Goal: Task Accomplishment & Management: Use online tool/utility

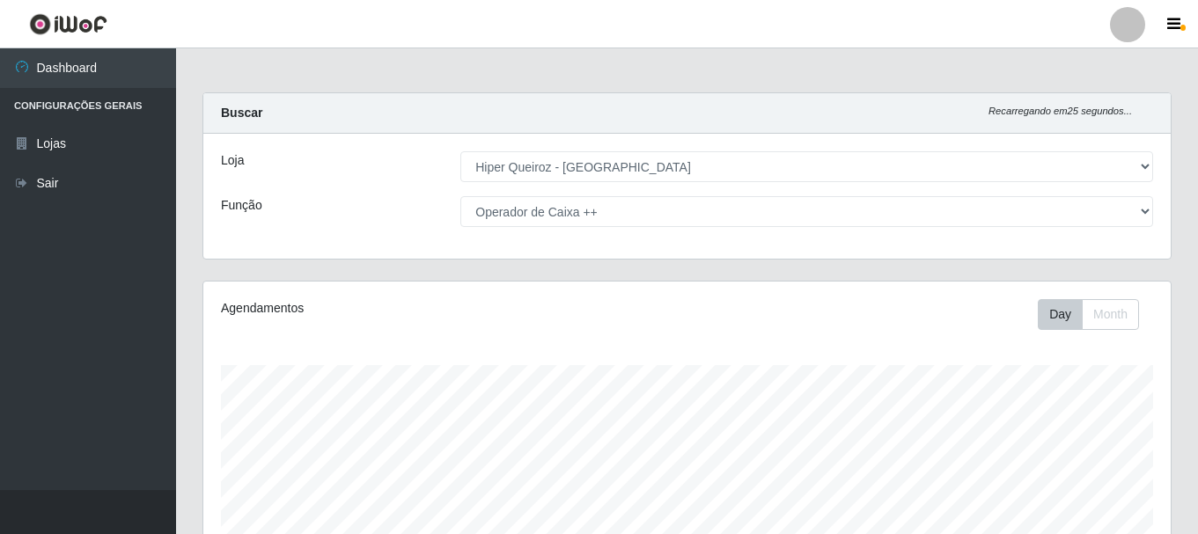
select select "513"
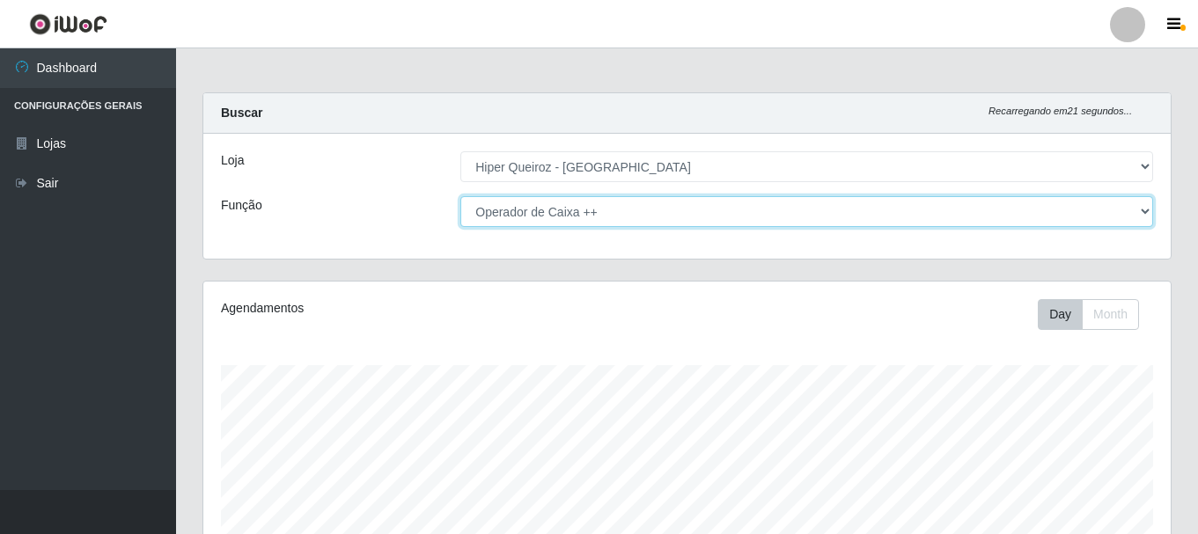
click at [1144, 210] on select "[Selecione...] Embalador Embalador + Embalador ++ Operador de Caixa + Operador …" at bounding box center [806, 211] width 693 height 31
click at [460, 196] on select "[Selecione...] Embalador Embalador + Embalador ++ Operador de Caixa + Operador …" at bounding box center [806, 211] width 693 height 31
click at [1141, 212] on select "[Selecione...] Embalador Embalador + Embalador ++ Operador de Caixa + Operador …" at bounding box center [806, 211] width 693 height 31
click at [460, 196] on select "[Selecione...] Embalador Embalador + Embalador ++ Operador de Caixa + Operador …" at bounding box center [806, 211] width 693 height 31
click at [1142, 206] on select "[Selecione...] Embalador Embalador + Embalador ++ Operador de Caixa + Operador …" at bounding box center [806, 211] width 693 height 31
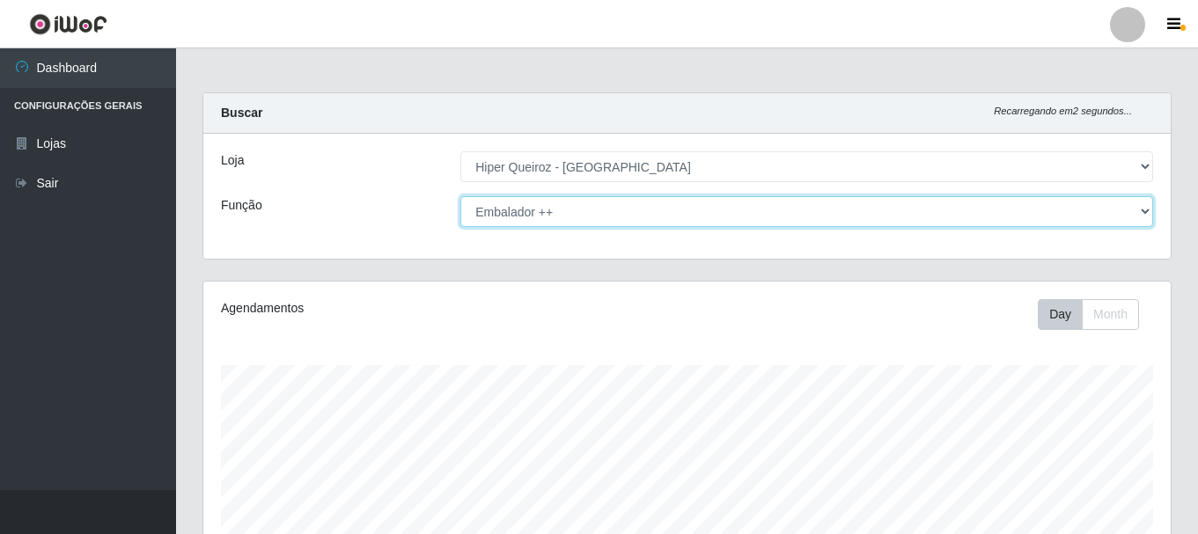
click at [460, 196] on select "[Selecione...] Embalador Embalador + Embalador ++ Operador de Caixa + Operador …" at bounding box center [806, 211] width 693 height 31
click at [1141, 205] on select "[Selecione...] Embalador Embalador + Embalador ++ Operador de Caixa + Operador …" at bounding box center [806, 211] width 693 height 31
select select "1"
click at [460, 196] on select "[Selecione...] Embalador Embalador + Embalador ++ Operador de Caixa + Operador …" at bounding box center [806, 211] width 693 height 31
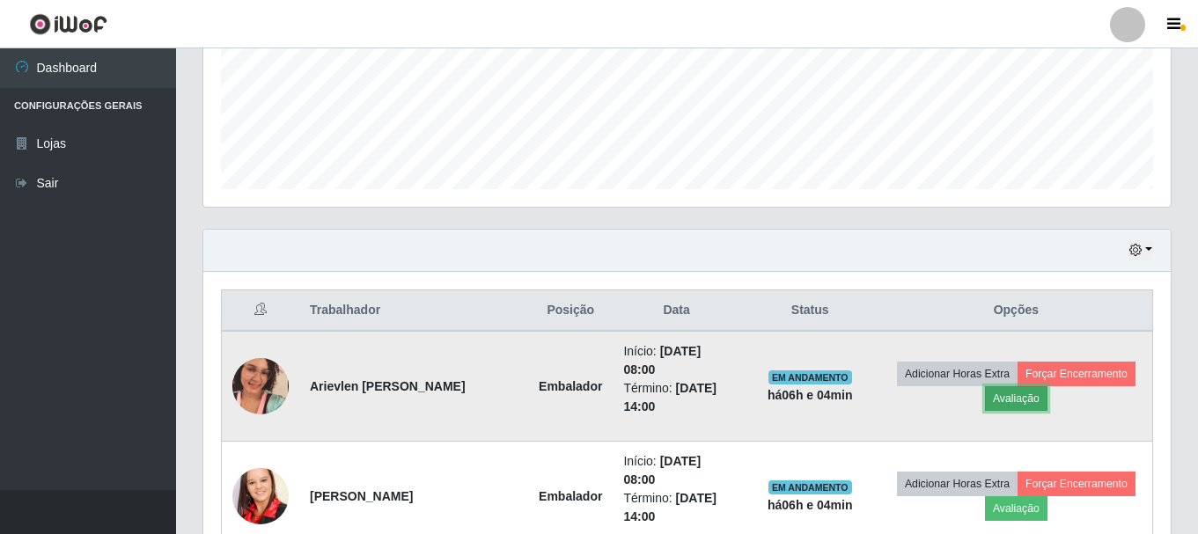
click at [1032, 403] on button "Avaliação" at bounding box center [1016, 398] width 63 height 25
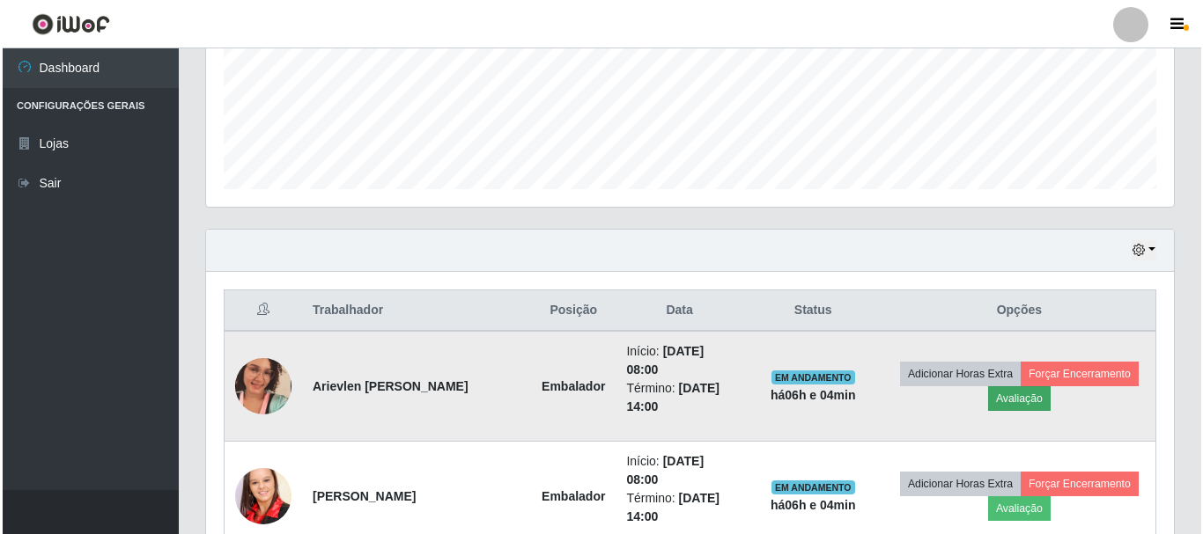
scroll to position [365, 959]
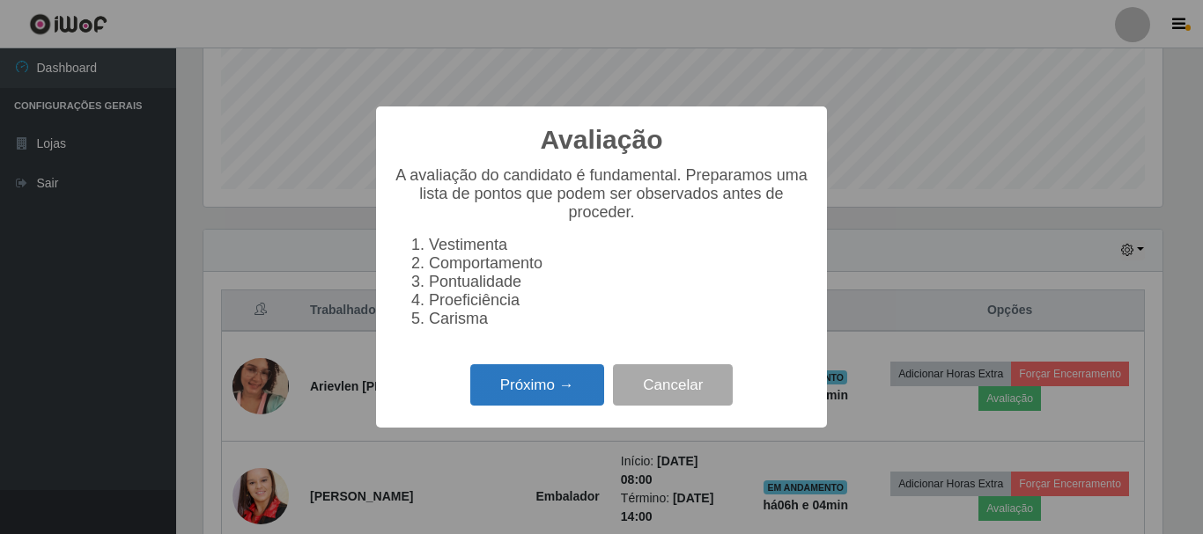
click at [592, 399] on button "Próximo →" at bounding box center [537, 384] width 134 height 41
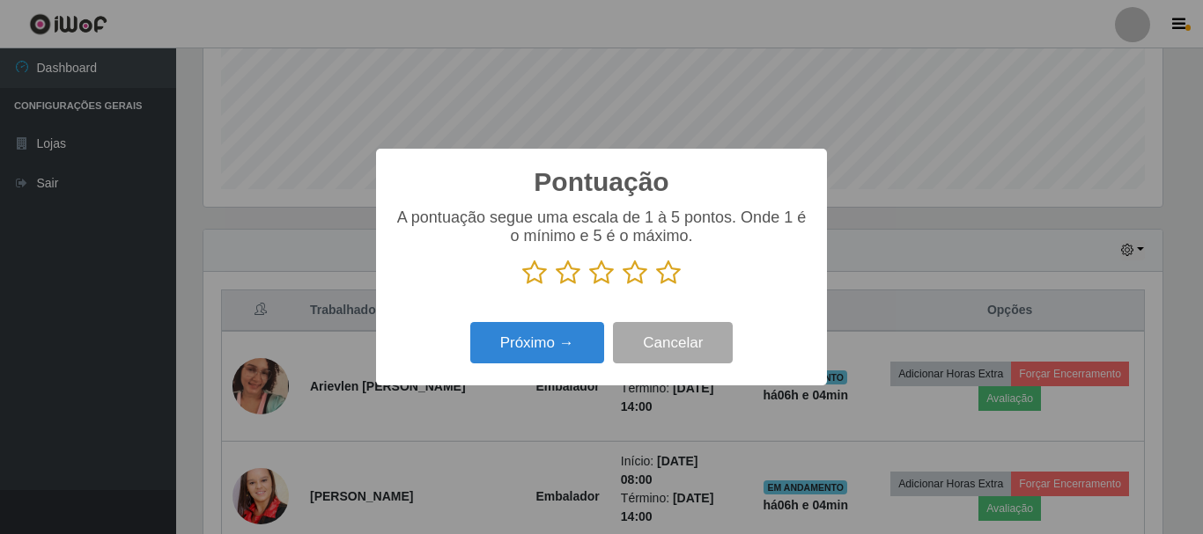
scroll to position [879989, 879395]
click at [541, 283] on icon at bounding box center [534, 273] width 25 height 26
click at [522, 286] on input "radio" at bounding box center [522, 286] width 0 height 0
click at [569, 276] on icon at bounding box center [568, 273] width 25 height 26
click at [556, 286] on input "radio" at bounding box center [556, 286] width 0 height 0
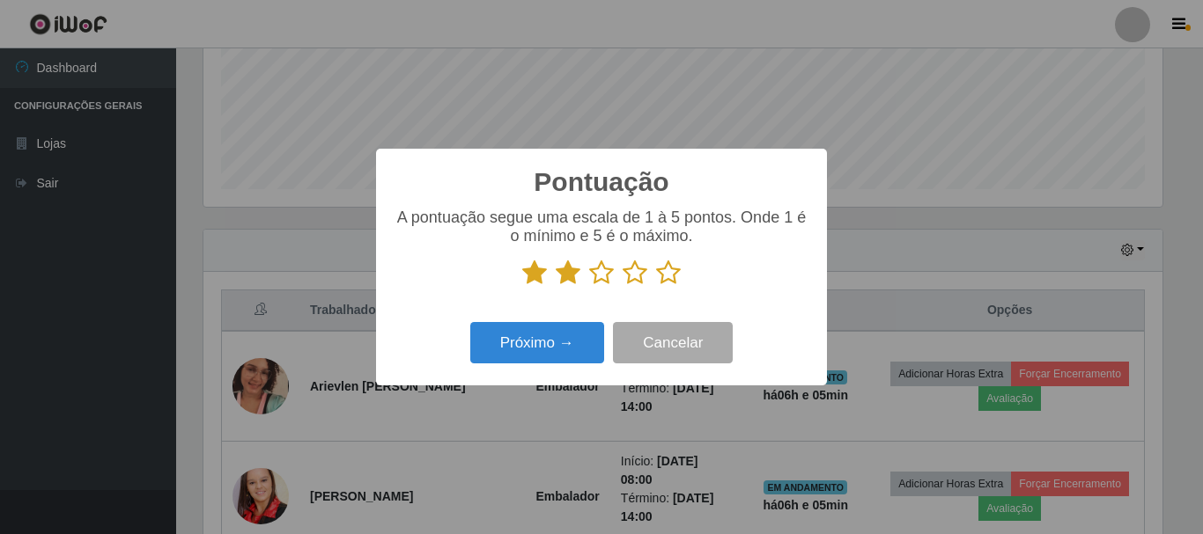
click at [595, 277] on icon at bounding box center [601, 273] width 25 height 26
click at [589, 286] on input "radio" at bounding box center [589, 286] width 0 height 0
click at [637, 278] on icon at bounding box center [634, 273] width 25 height 26
click at [622, 286] on input "radio" at bounding box center [622, 286] width 0 height 0
click at [673, 281] on icon at bounding box center [668, 273] width 25 height 26
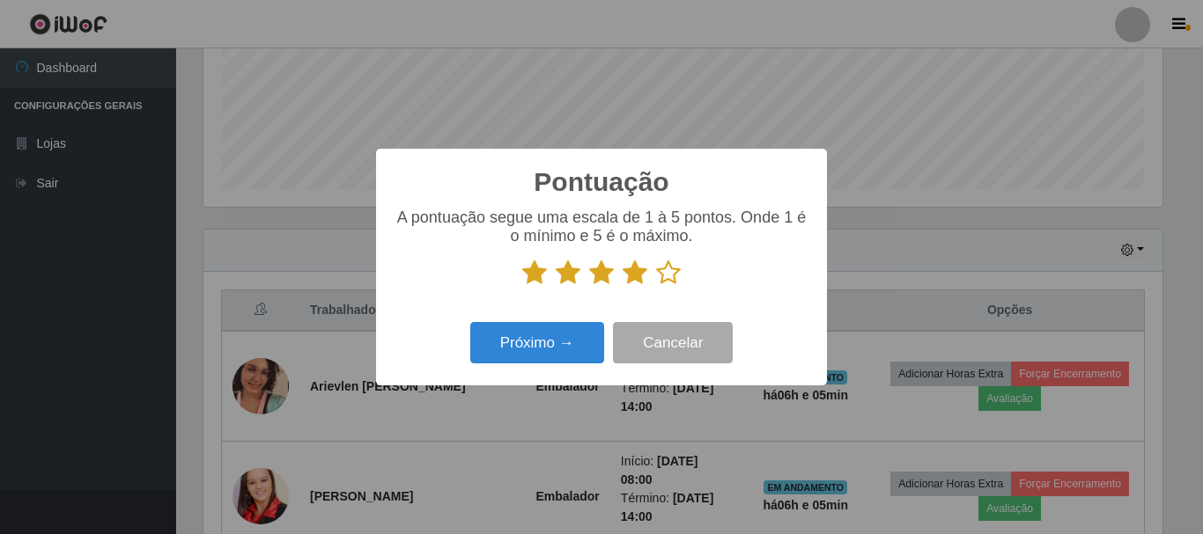
click at [656, 286] on input "radio" at bounding box center [656, 286] width 0 height 0
click at [575, 351] on button "Próximo →" at bounding box center [537, 342] width 134 height 41
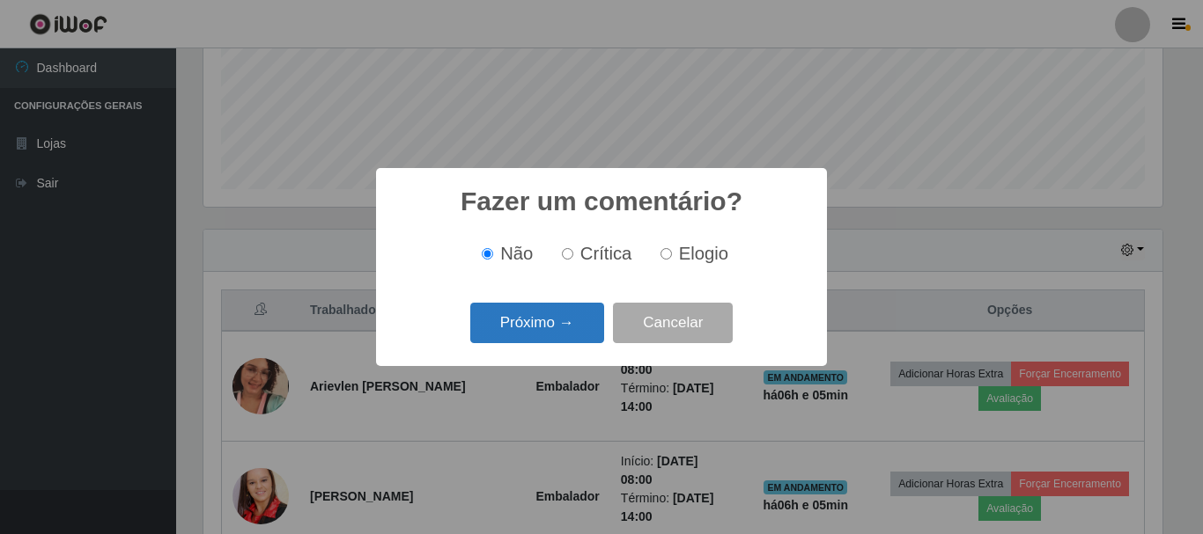
click at [570, 323] on button "Próximo →" at bounding box center [537, 323] width 134 height 41
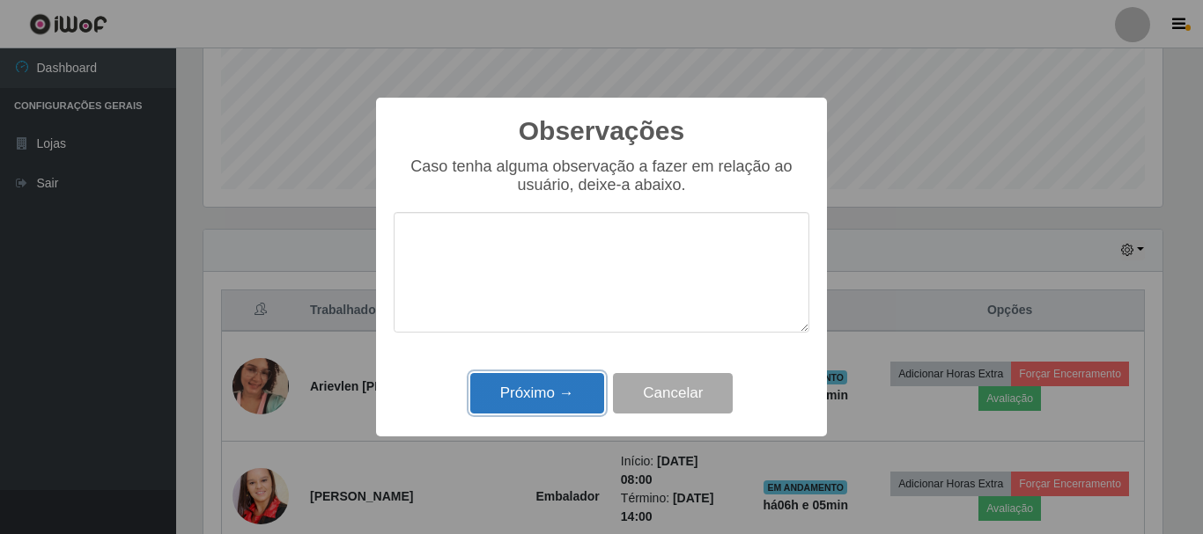
click at [575, 394] on button "Próximo →" at bounding box center [537, 393] width 134 height 41
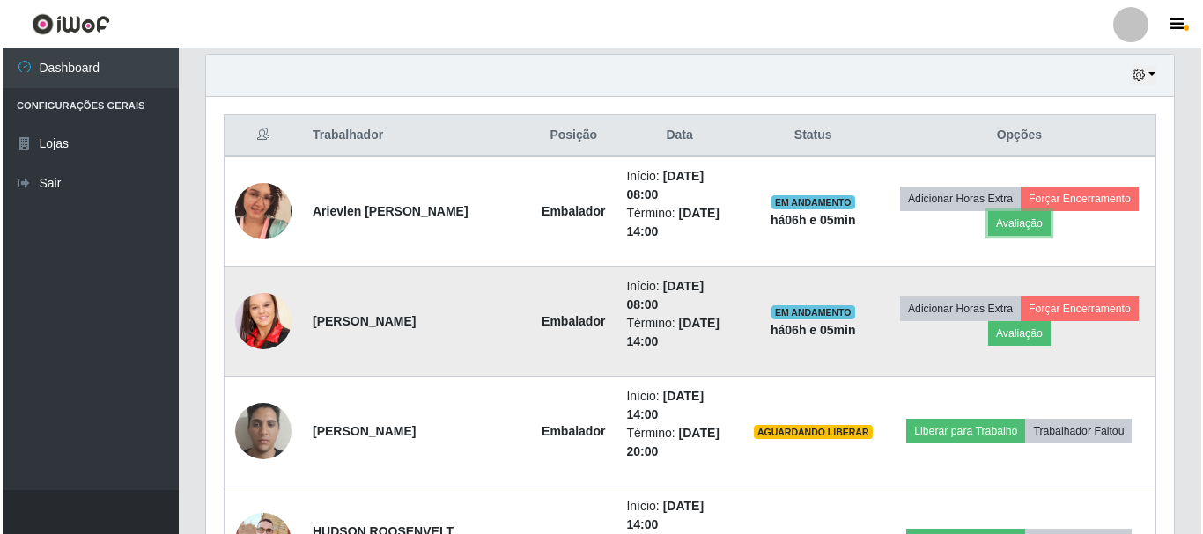
scroll to position [616, 0]
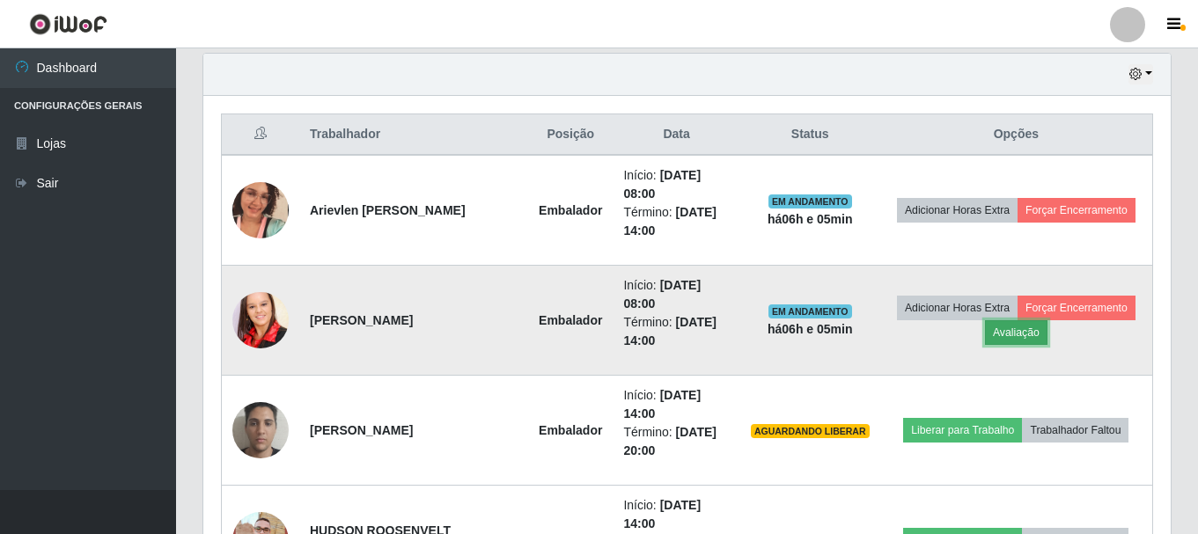
click at [1032, 330] on button "Avaliação" at bounding box center [1016, 332] width 63 height 25
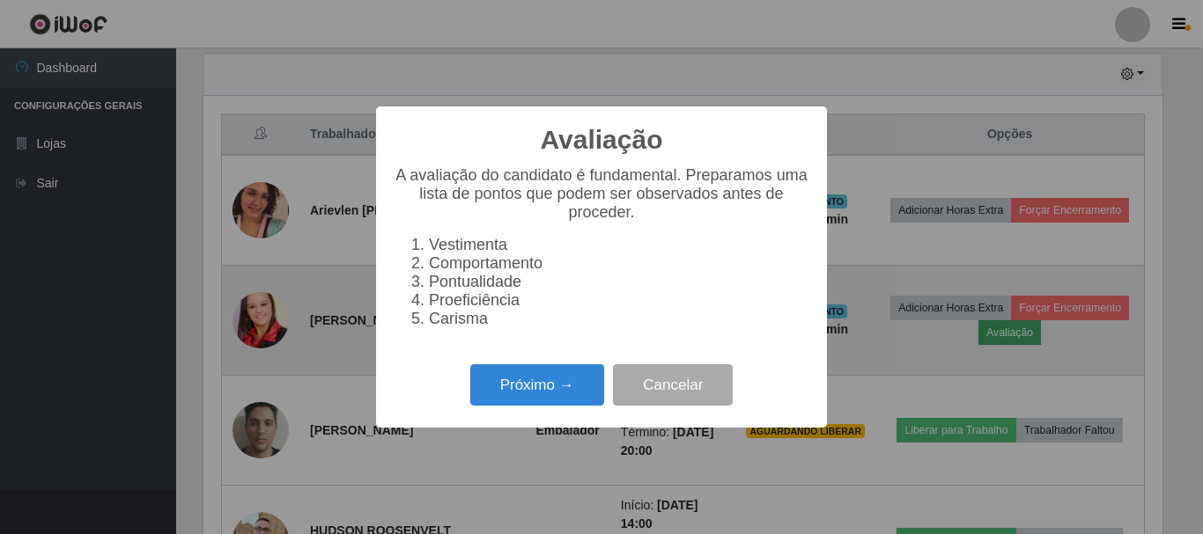
scroll to position [365, 959]
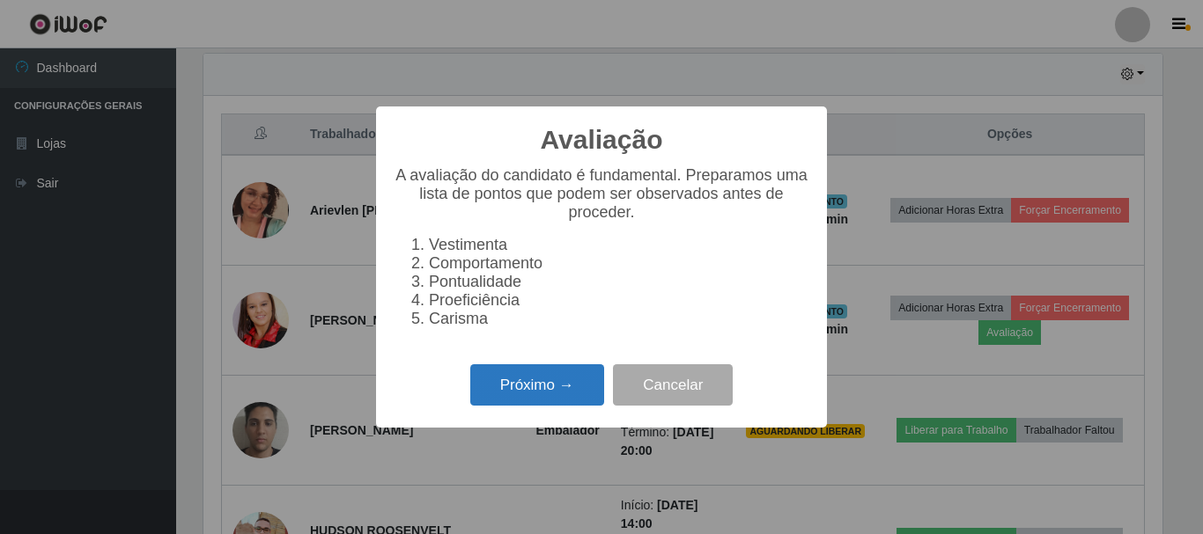
click at [563, 400] on button "Próximo →" at bounding box center [537, 384] width 134 height 41
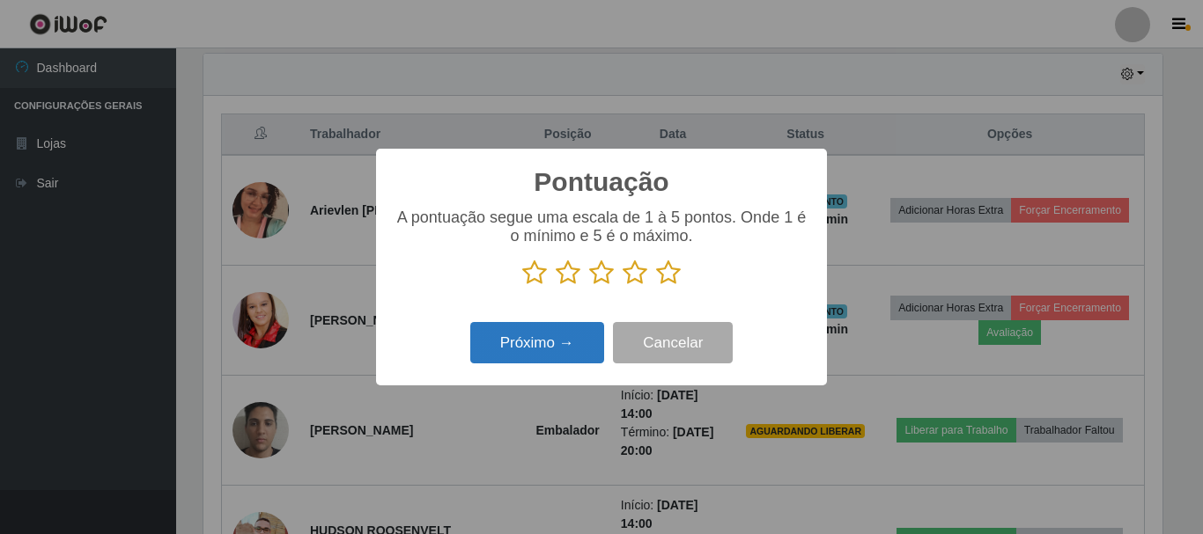
click at [561, 354] on button "Próximo →" at bounding box center [537, 342] width 134 height 41
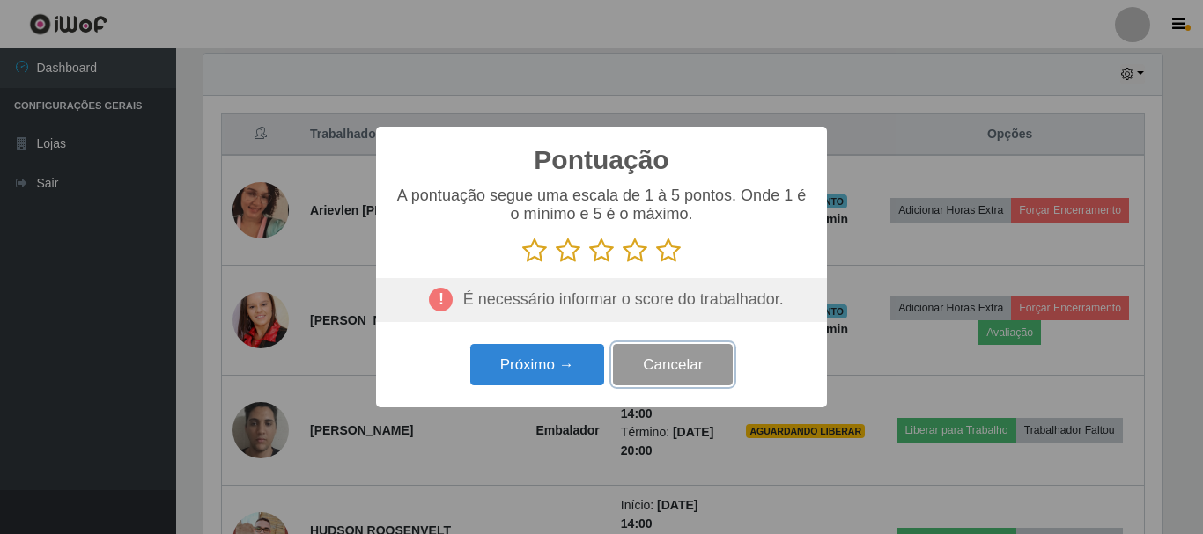
click at [672, 368] on button "Cancelar" at bounding box center [673, 364] width 120 height 41
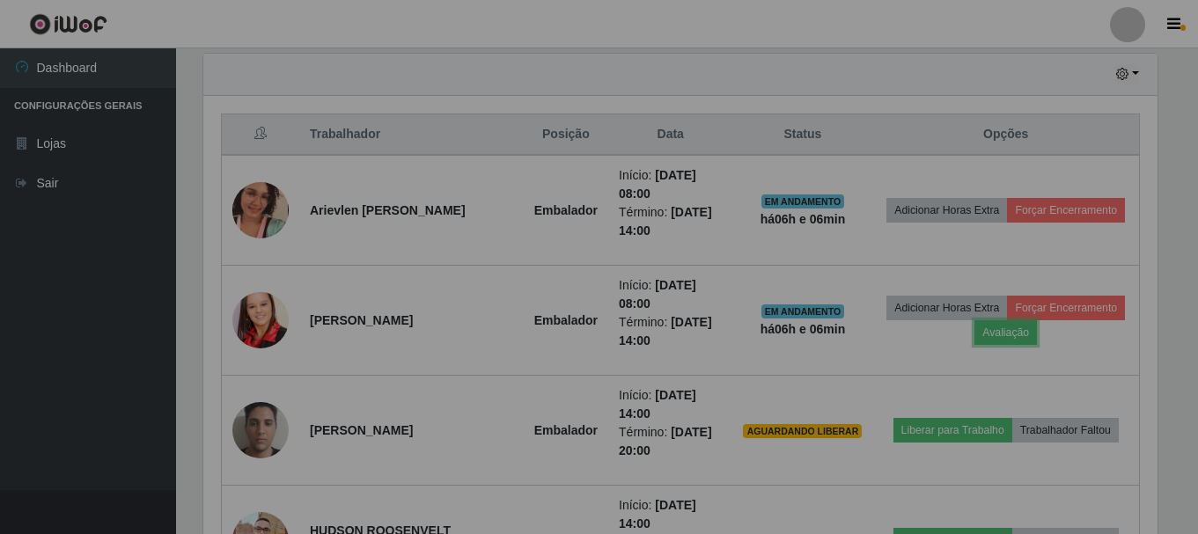
scroll to position [365, 968]
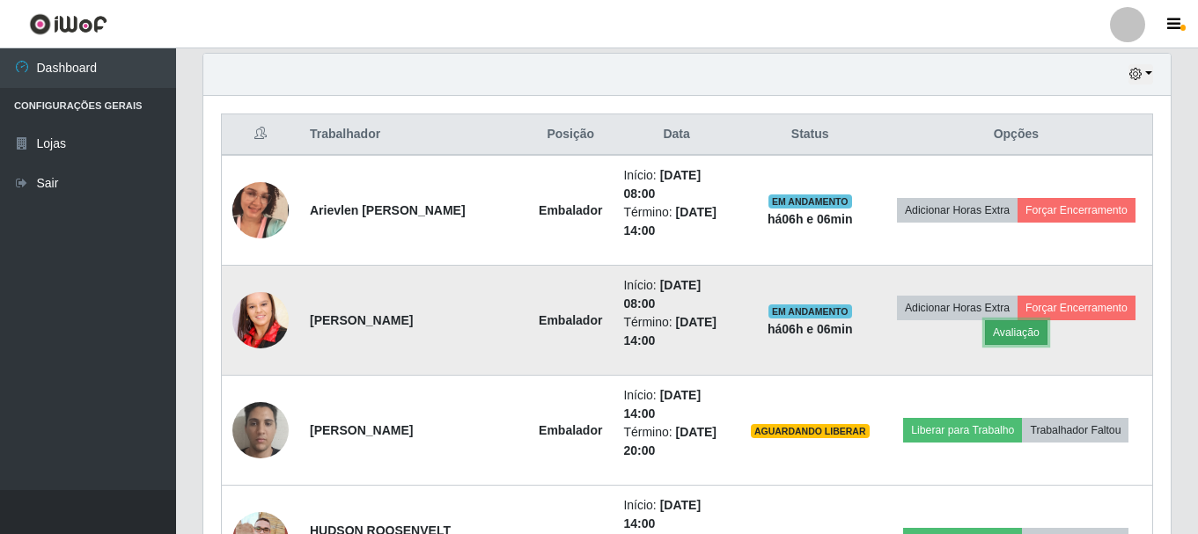
click at [1023, 335] on button "Avaliação" at bounding box center [1016, 332] width 63 height 25
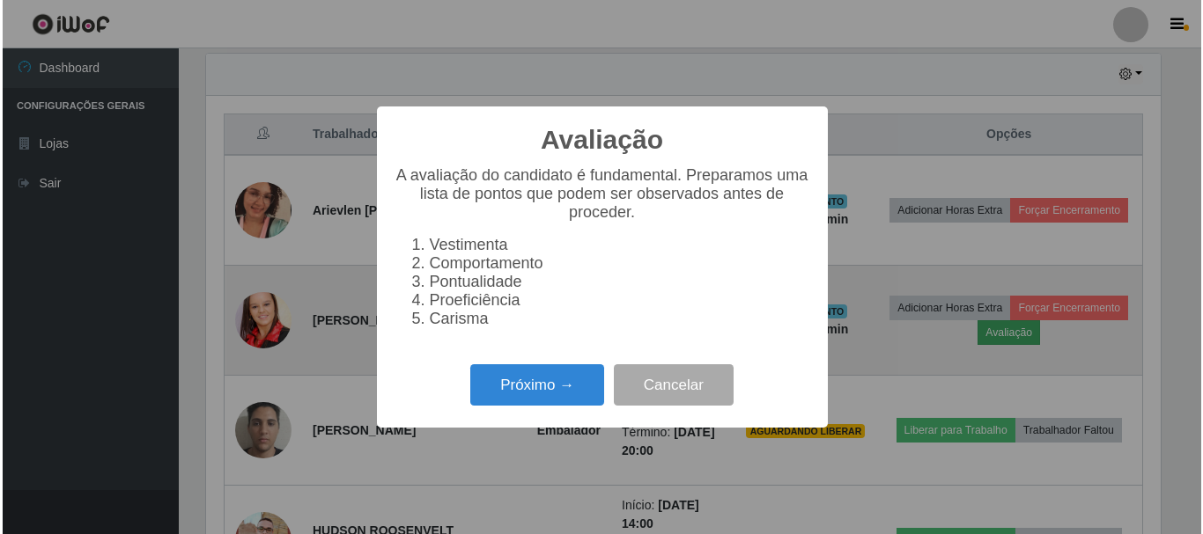
scroll to position [365, 959]
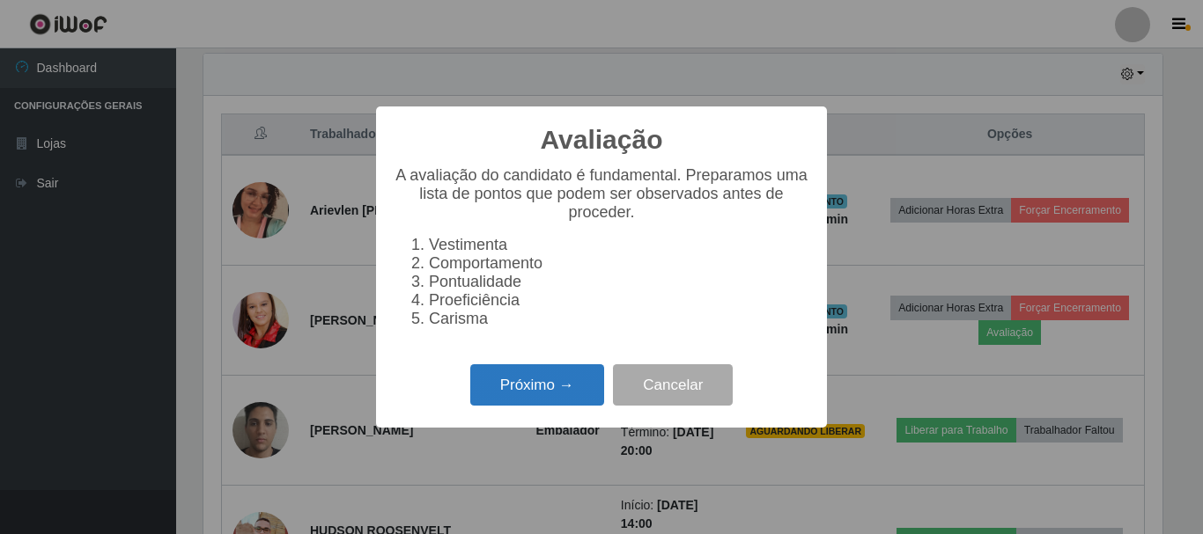
click at [547, 392] on button "Próximo →" at bounding box center [537, 384] width 134 height 41
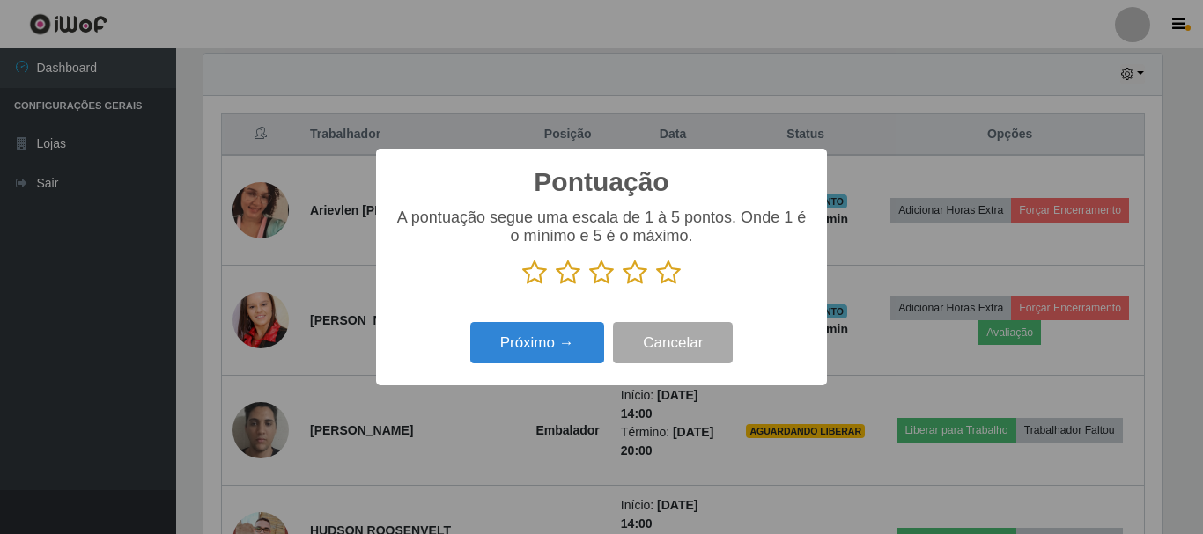
click at [536, 276] on icon at bounding box center [534, 273] width 25 height 26
click at [522, 286] on input "radio" at bounding box center [522, 286] width 0 height 0
click at [581, 272] on p at bounding box center [602, 273] width 416 height 26
click at [563, 280] on icon at bounding box center [568, 273] width 25 height 26
click at [556, 286] on input "radio" at bounding box center [556, 286] width 0 height 0
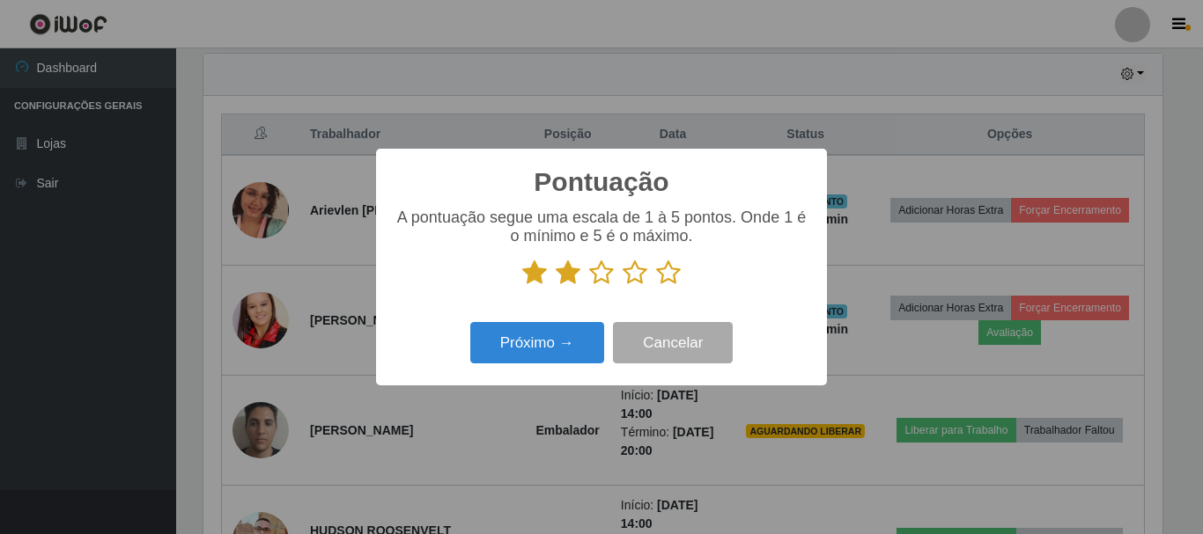
click at [604, 276] on icon at bounding box center [601, 273] width 25 height 26
click at [589, 286] on input "radio" at bounding box center [589, 286] width 0 height 0
click at [634, 275] on icon at bounding box center [634, 273] width 25 height 26
click at [622, 286] on input "radio" at bounding box center [622, 286] width 0 height 0
click at [664, 276] on icon at bounding box center [668, 273] width 25 height 26
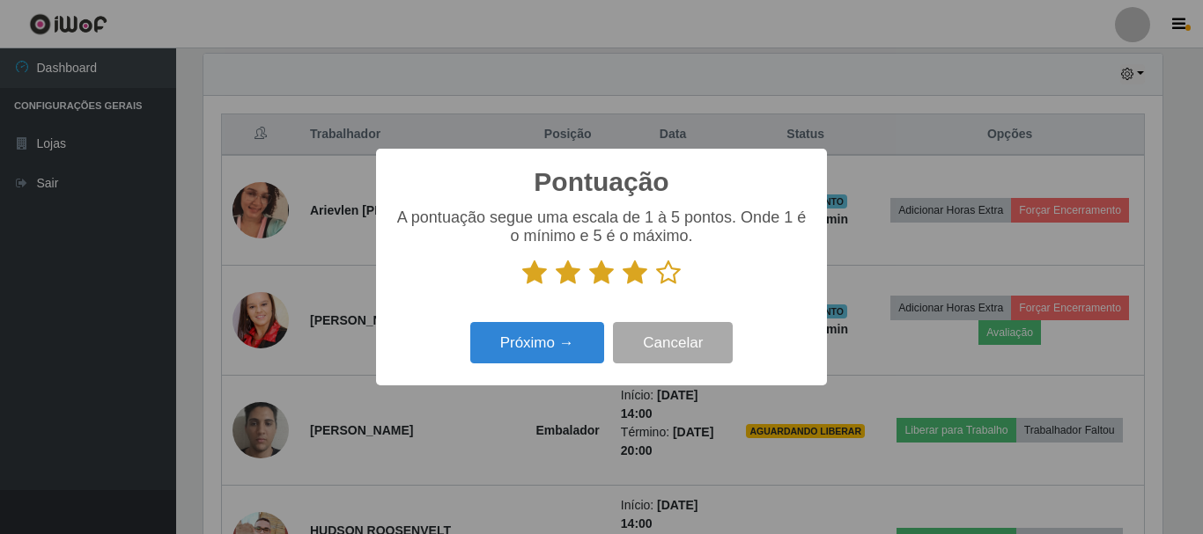
click at [656, 286] on input "radio" at bounding box center [656, 286] width 0 height 0
click at [567, 349] on button "Próximo →" at bounding box center [537, 342] width 134 height 41
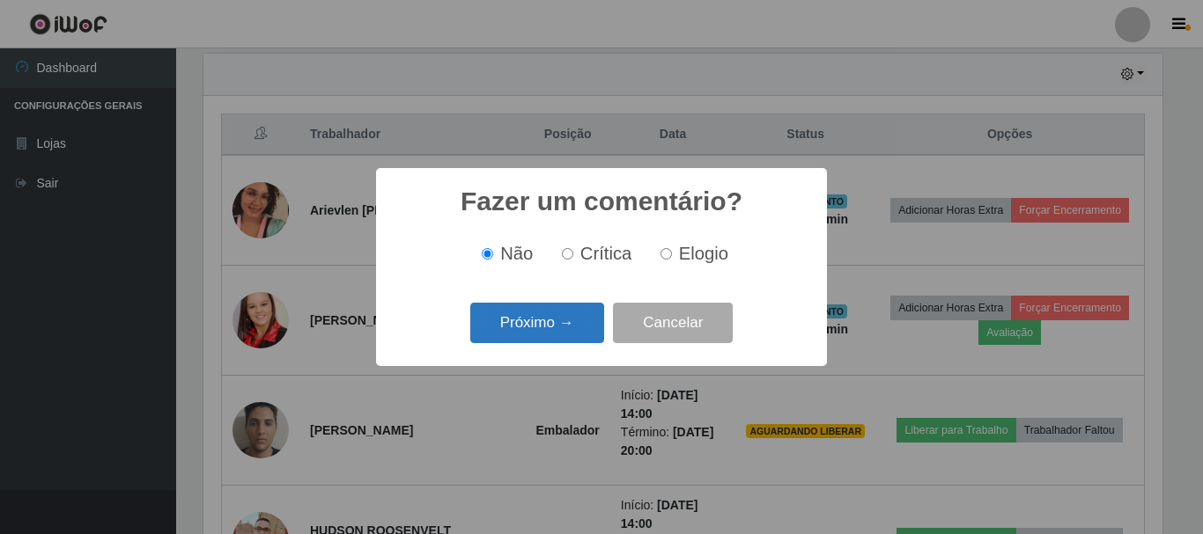
click at [575, 322] on button "Próximo →" at bounding box center [537, 323] width 134 height 41
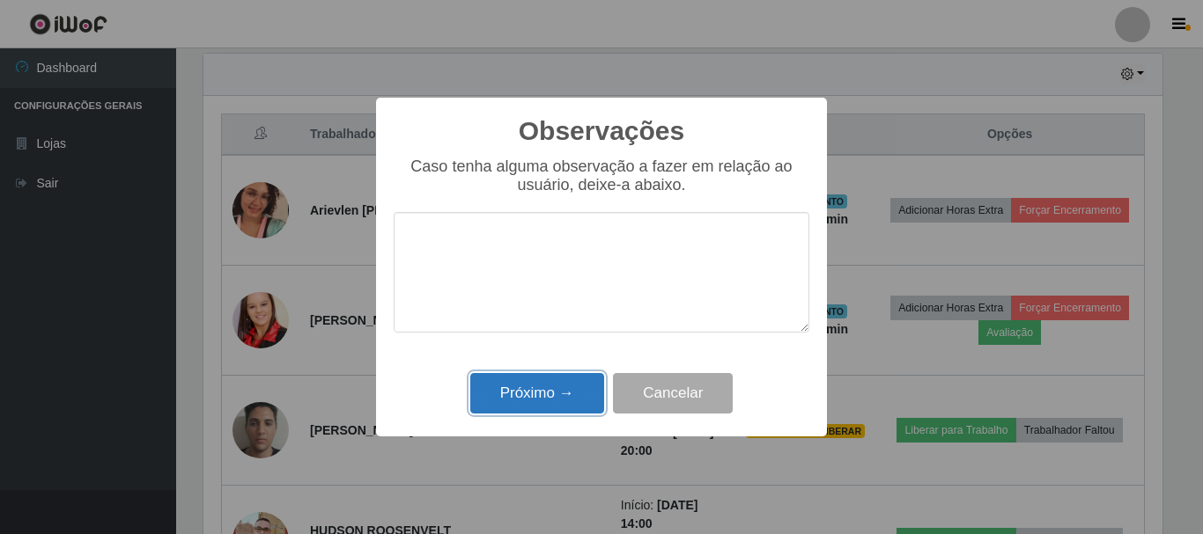
click at [579, 391] on button "Próximo →" at bounding box center [537, 393] width 134 height 41
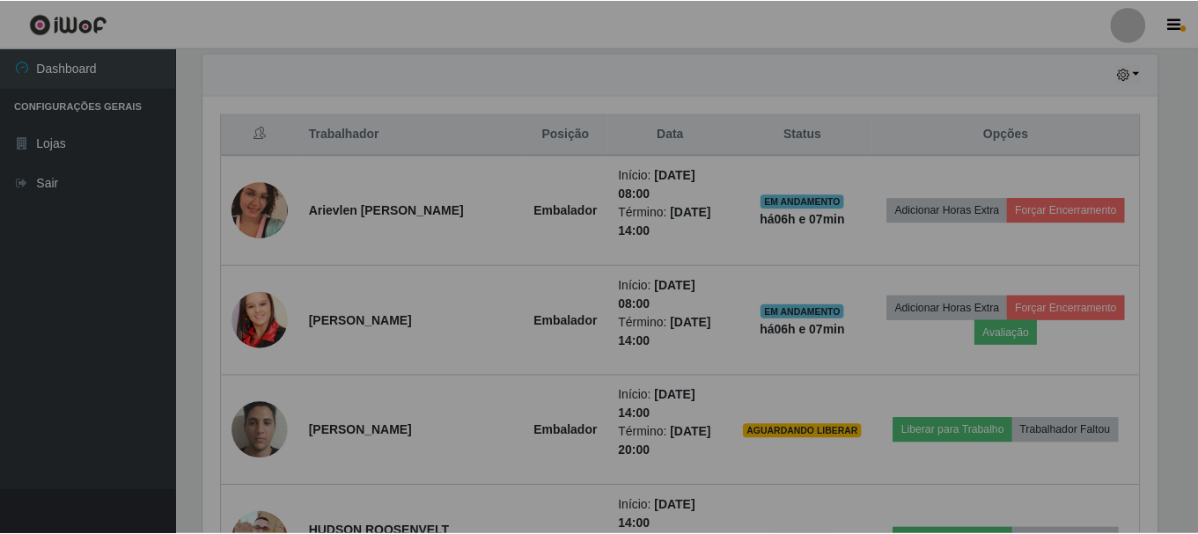
scroll to position [365, 968]
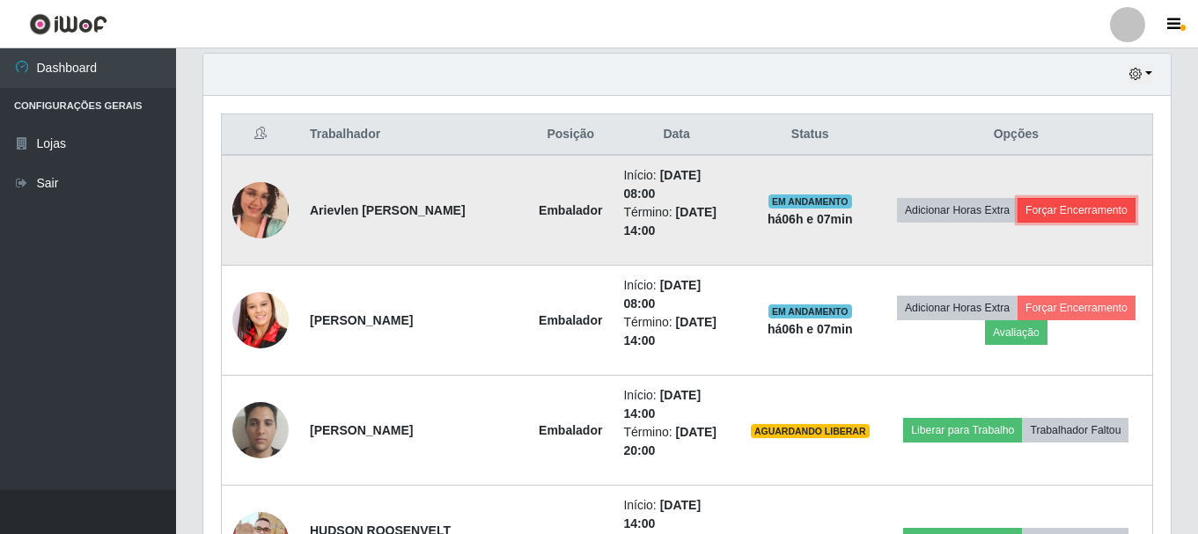
click at [1092, 210] on button "Forçar Encerramento" at bounding box center [1077, 210] width 118 height 25
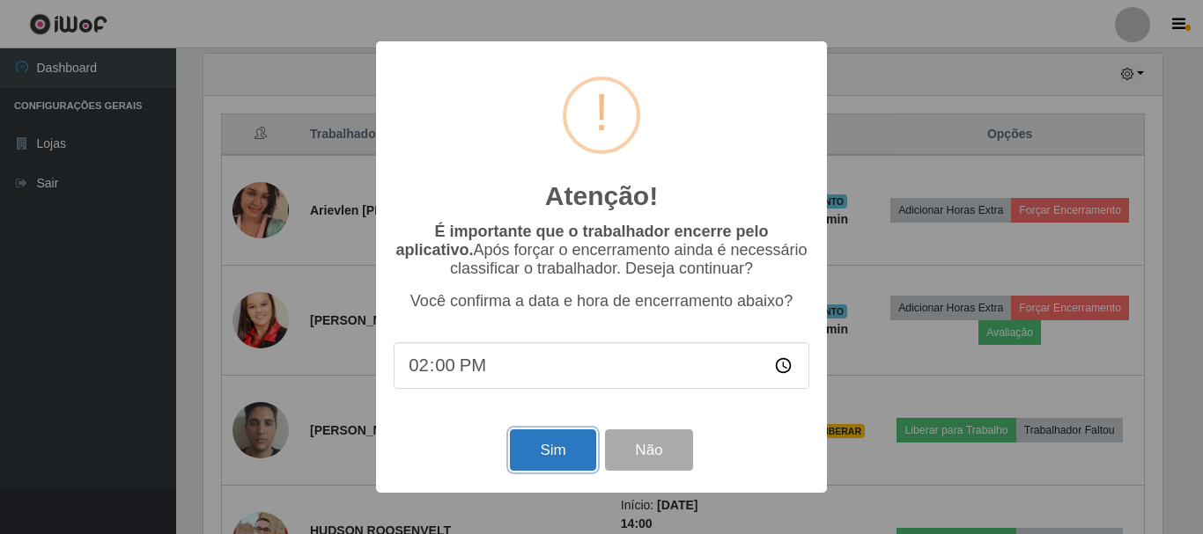
click at [563, 457] on button "Sim" at bounding box center [552, 450] width 85 height 41
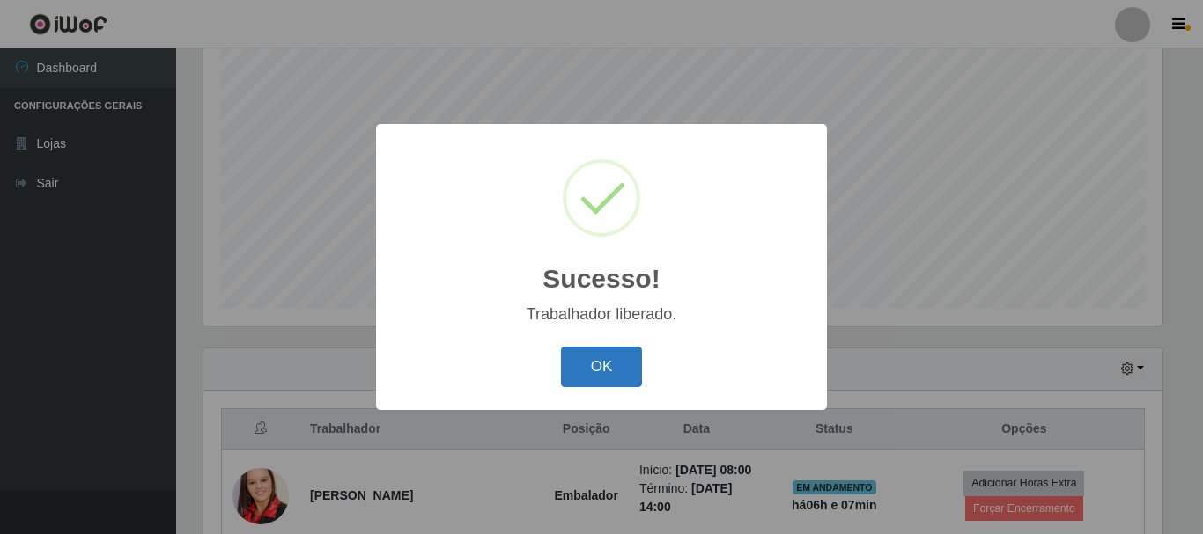
click at [629, 380] on button "OK" at bounding box center [602, 367] width 82 height 41
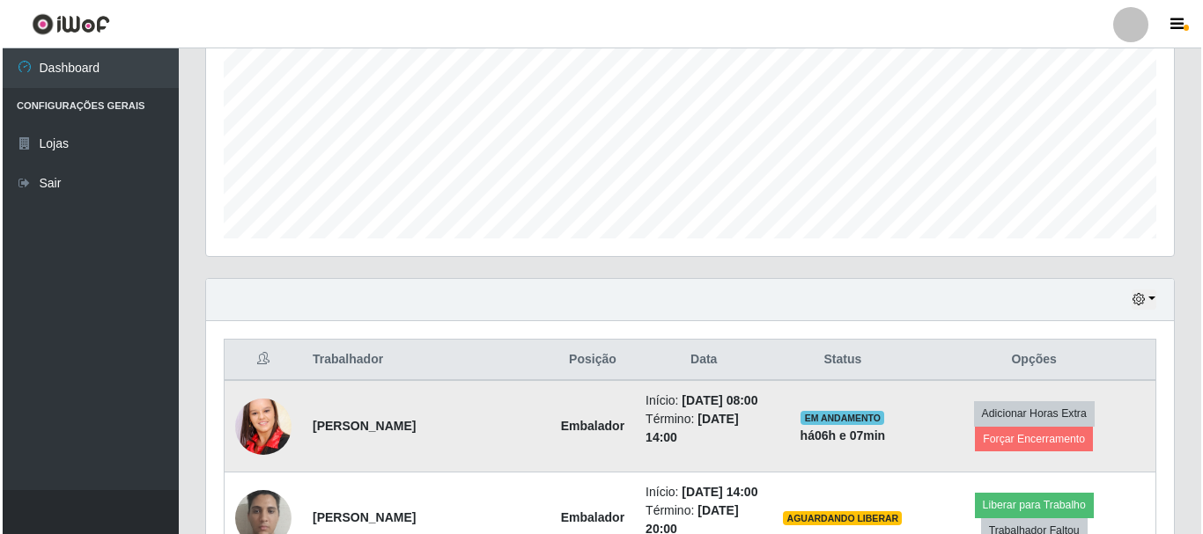
scroll to position [497, 0]
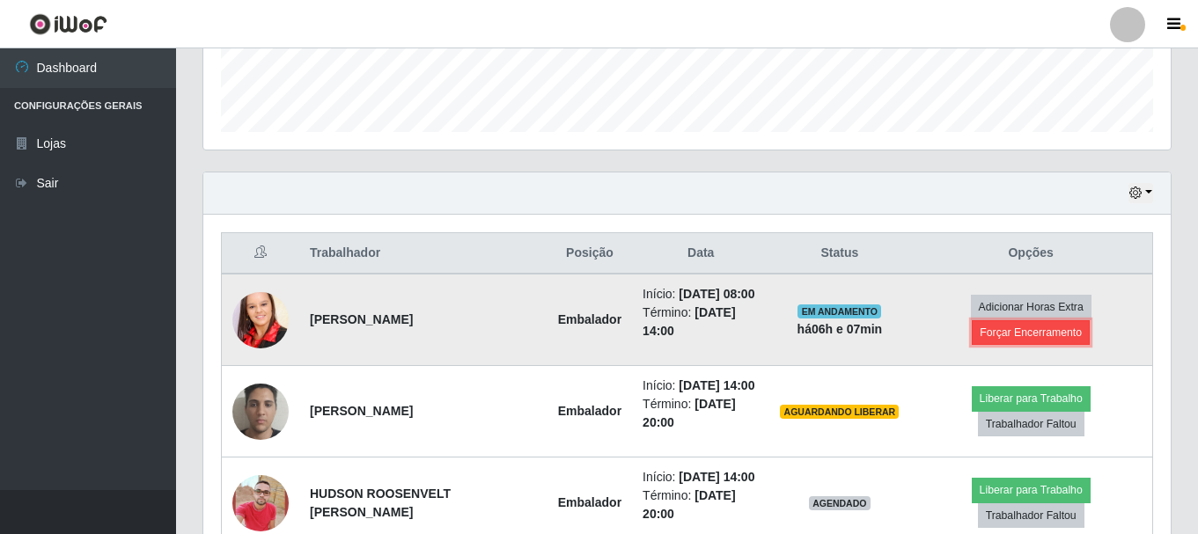
click at [1028, 327] on button "Forçar Encerramento" at bounding box center [1031, 332] width 118 height 25
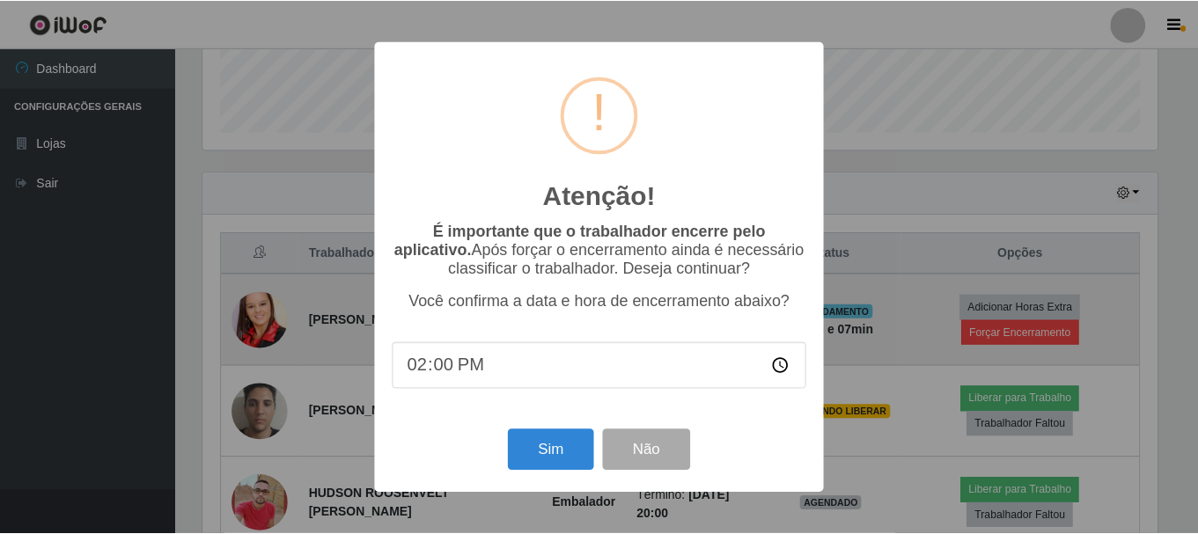
scroll to position [365, 959]
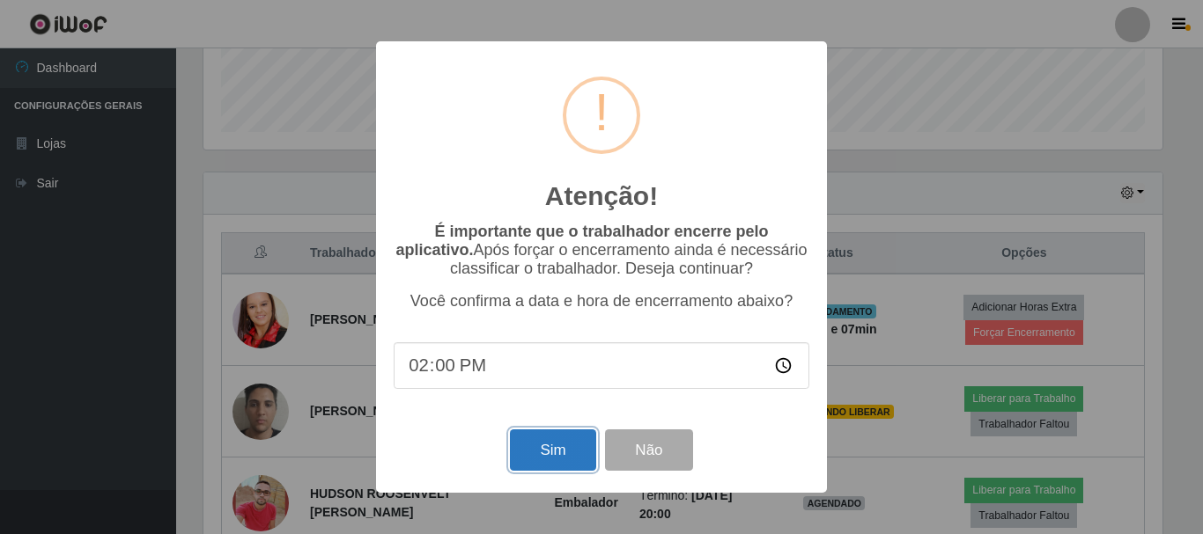
click at [553, 456] on button "Sim" at bounding box center [552, 450] width 85 height 41
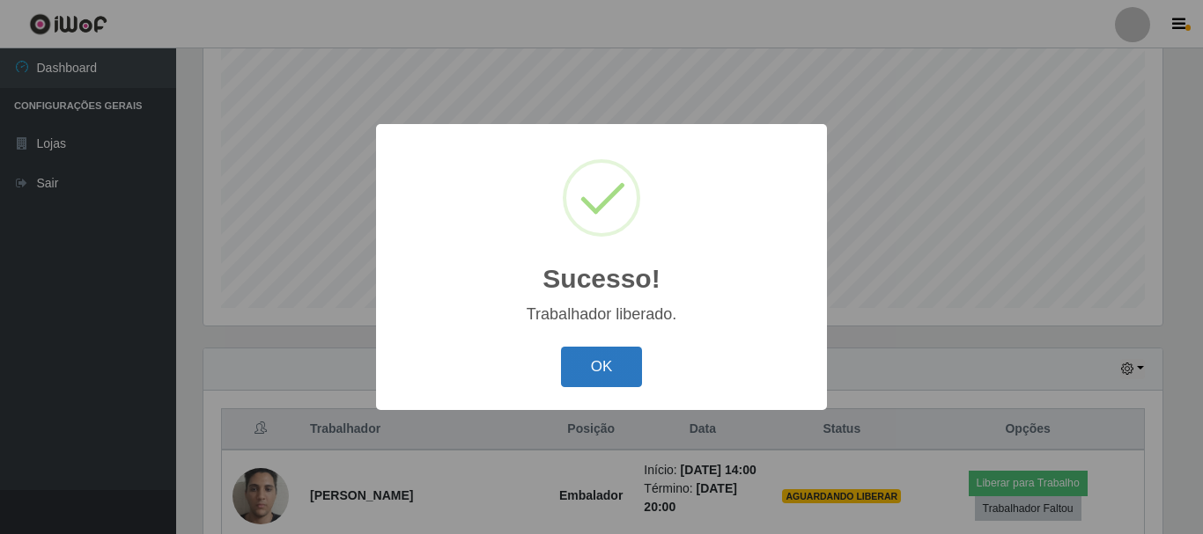
click at [601, 358] on button "OK" at bounding box center [602, 367] width 82 height 41
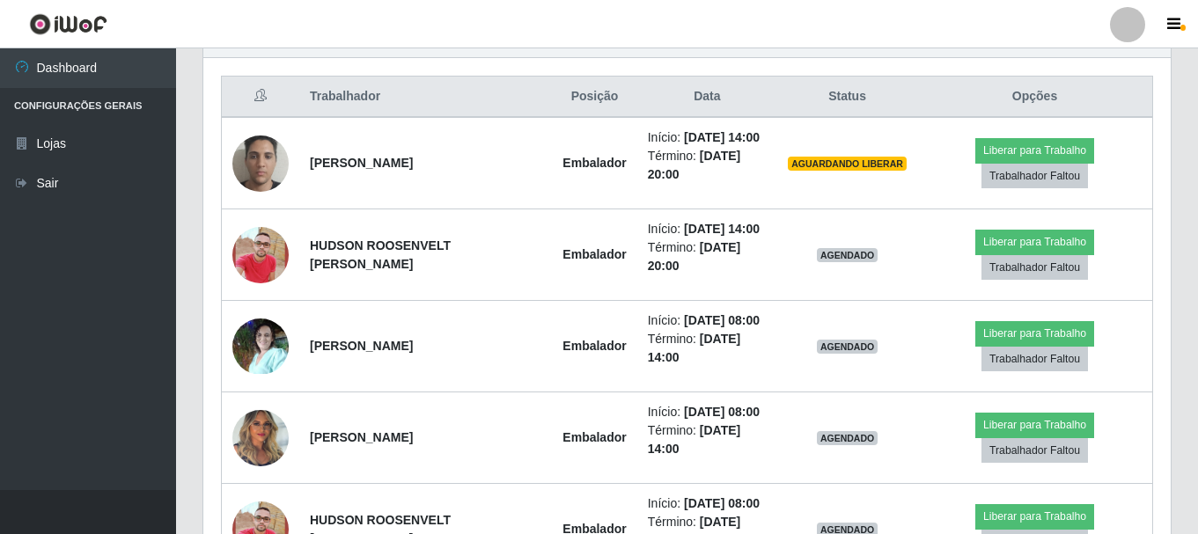
scroll to position [673, 0]
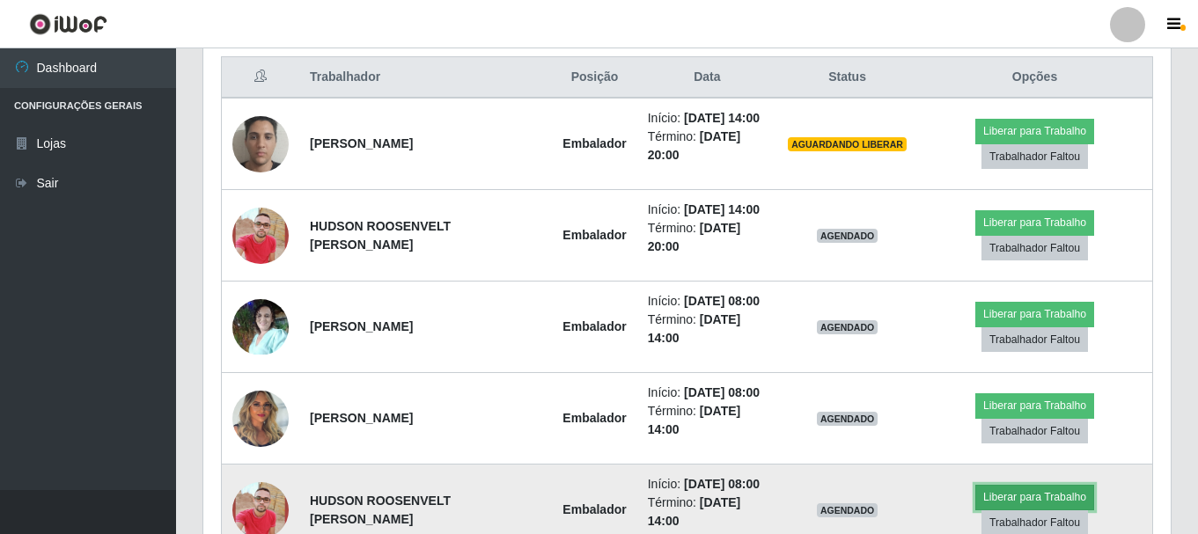
click at [1079, 495] on button "Liberar para Trabalho" at bounding box center [1034, 497] width 119 height 25
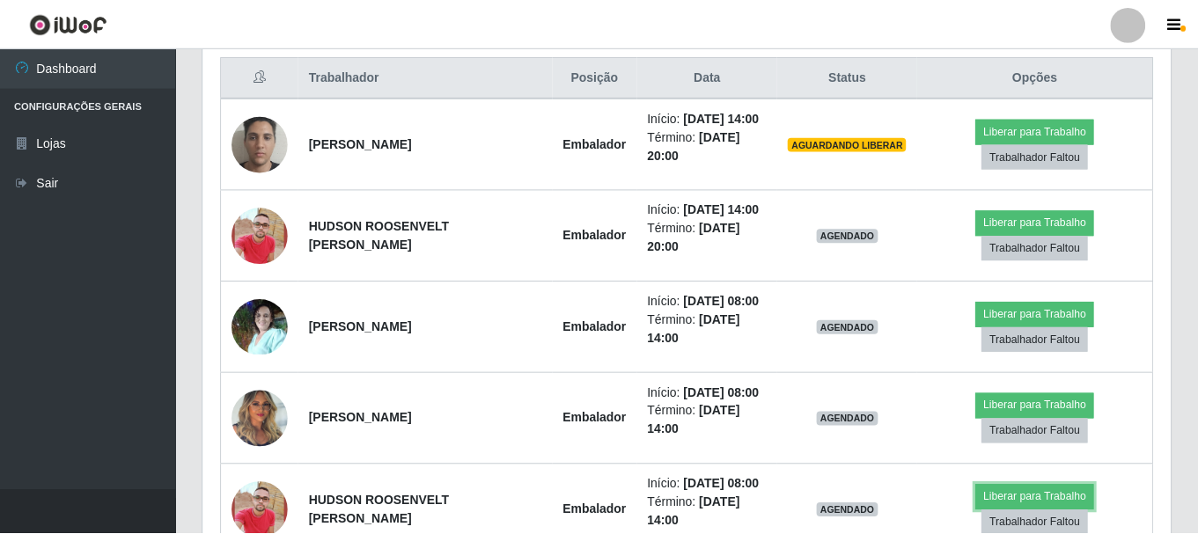
scroll to position [365, 968]
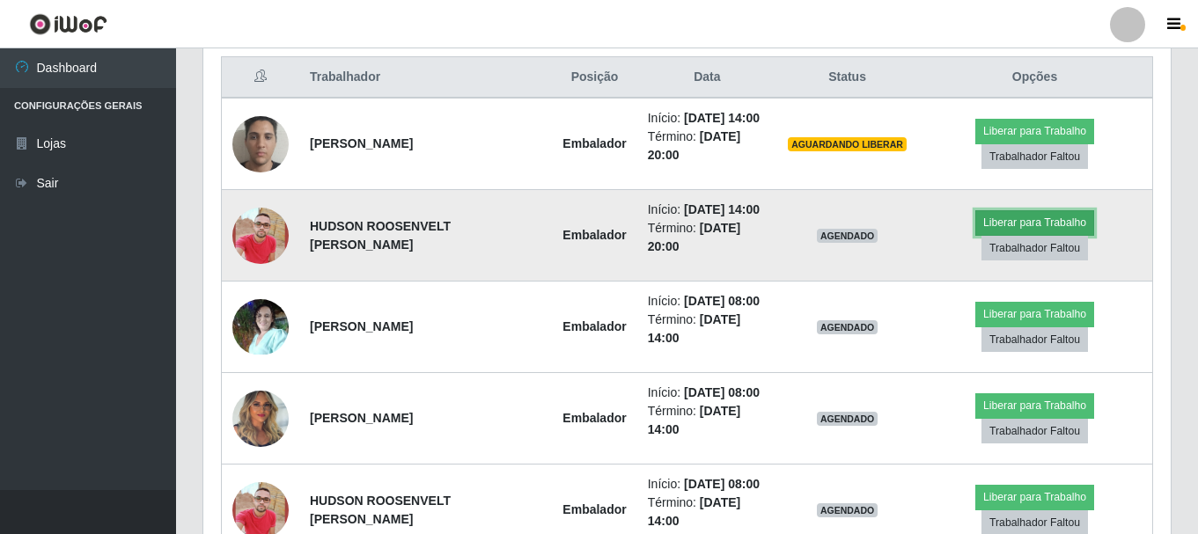
click at [998, 217] on button "Liberar para Trabalho" at bounding box center [1034, 222] width 119 height 25
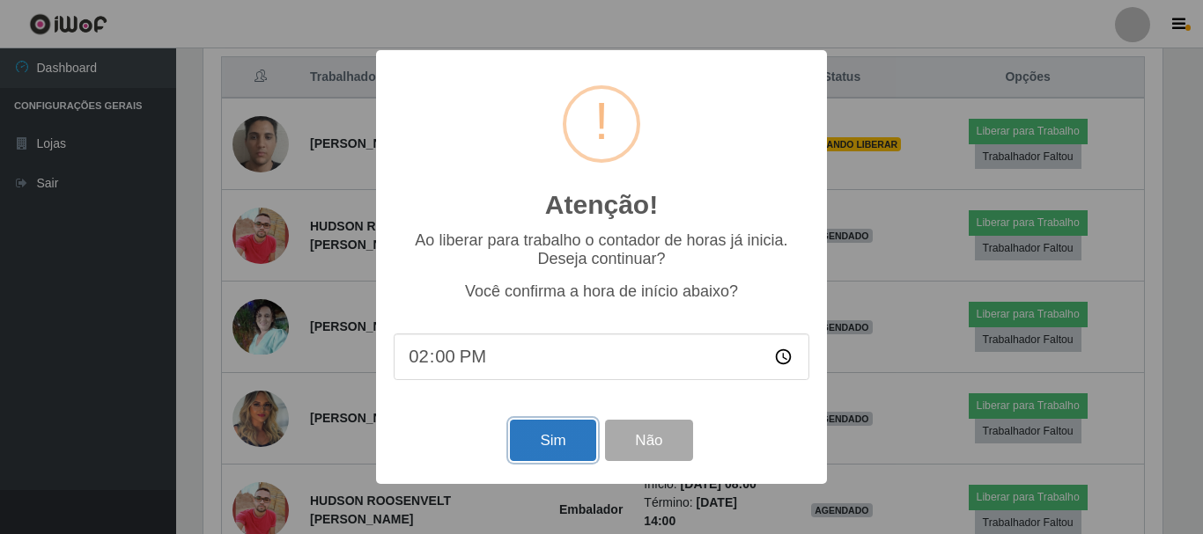
click at [579, 447] on button "Sim" at bounding box center [552, 440] width 85 height 41
